Goal: Entertainment & Leisure: Consume media (video, audio)

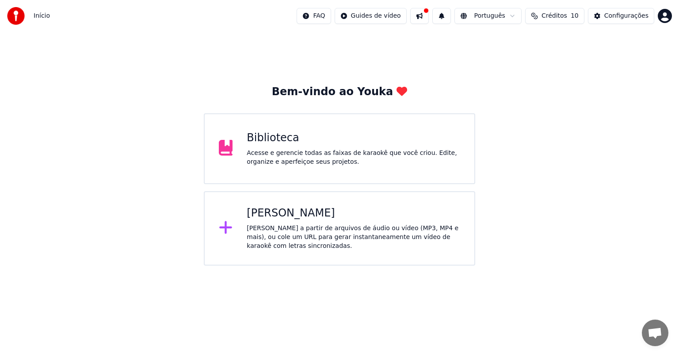
click at [283, 141] on div "Biblioteca" at bounding box center [354, 138] width 214 height 14
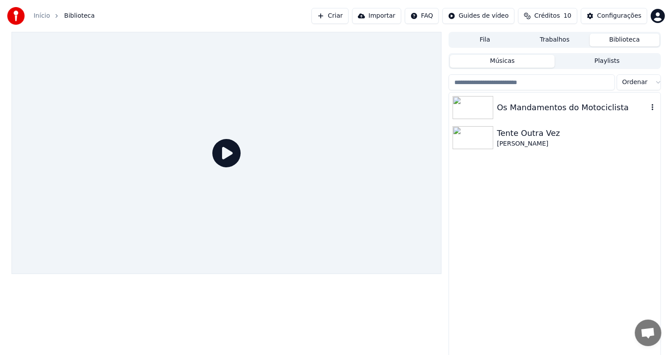
click at [479, 100] on img at bounding box center [472, 107] width 41 height 23
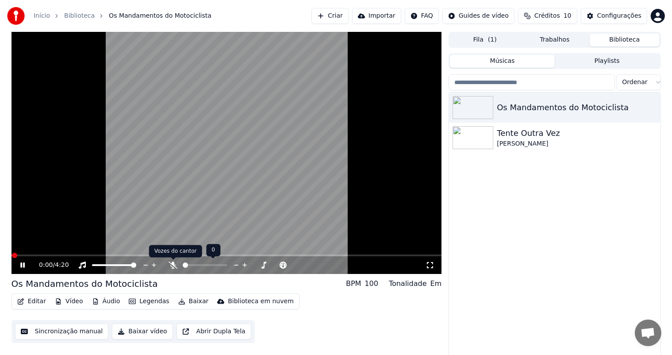
click at [172, 265] on icon at bounding box center [172, 264] width 9 height 7
click at [227, 265] on span at bounding box center [227, 264] width 5 height 5
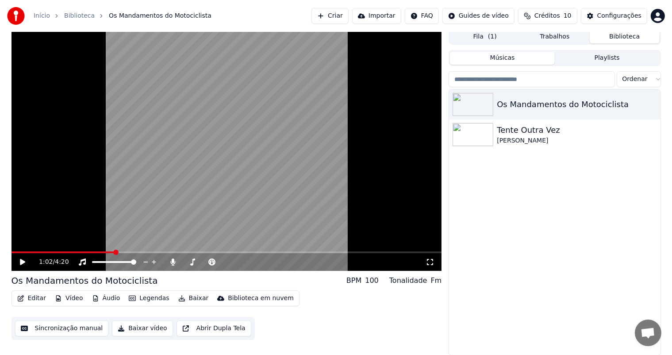
scroll to position [4, 0]
